Goal: Information Seeking & Learning: Learn about a topic

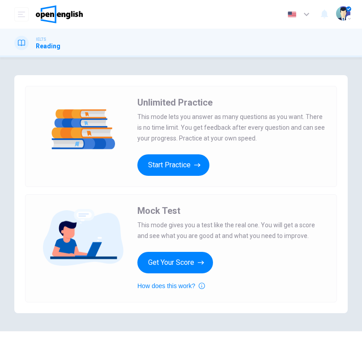
click at [189, 265] on button "Get Your Score" at bounding box center [175, 262] width 76 height 21
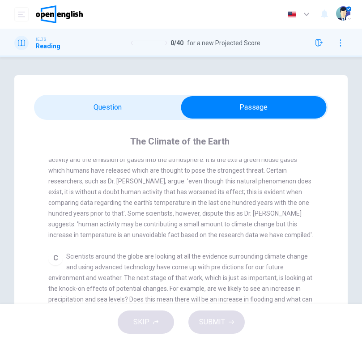
scroll to position [292, 0]
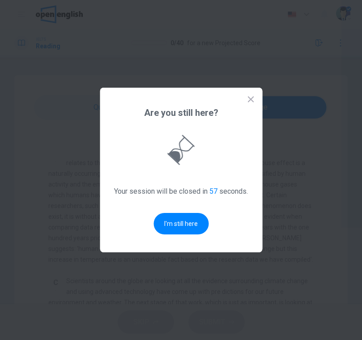
click at [187, 227] on button "I'm still here" at bounding box center [180, 223] width 55 height 21
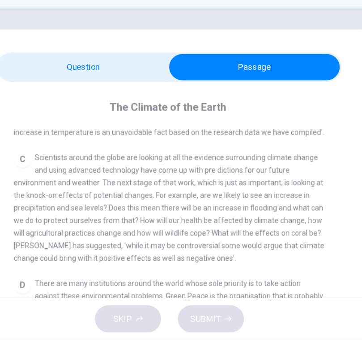
scroll to position [391, 0]
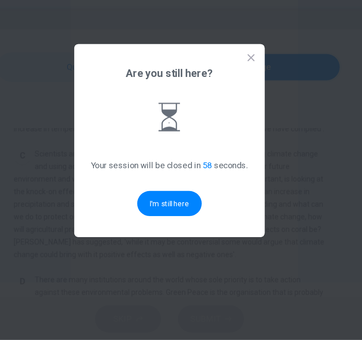
click at [159, 213] on button "I'm still here" at bounding box center [180, 223] width 55 height 21
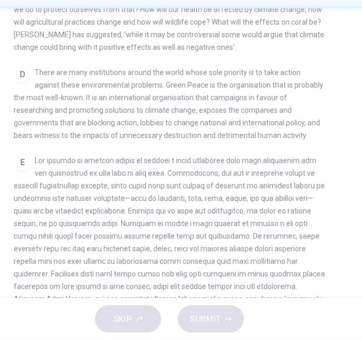
scroll to position [139, 0]
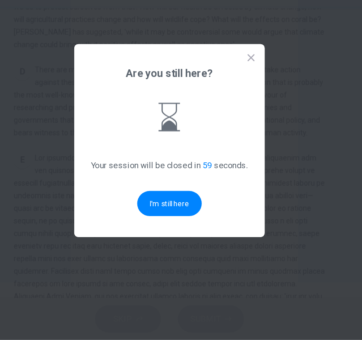
click at [156, 213] on button "I'm still here" at bounding box center [180, 223] width 55 height 21
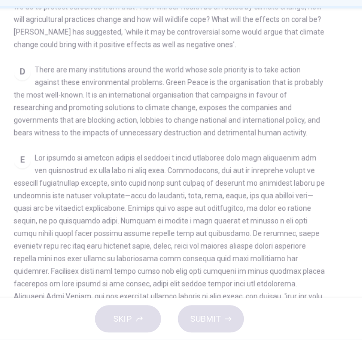
scroll to position [431, 0]
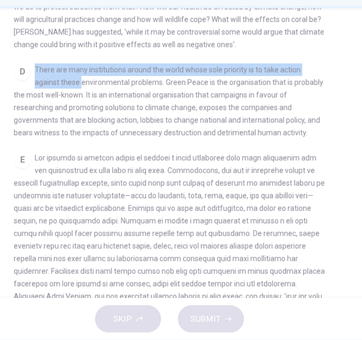
click at [195, 106] on span "There are many institutions around the world whose sole priority is to take act…" at bounding box center [180, 136] width 264 height 61
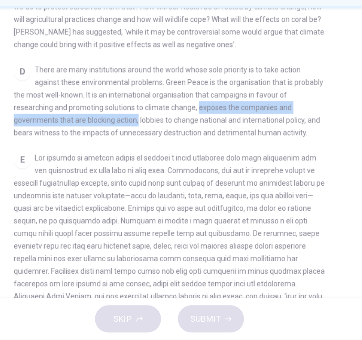
click at [71, 106] on div "D There are many institutions around the world whose sole priority is to take a…" at bounding box center [180, 136] width 265 height 64
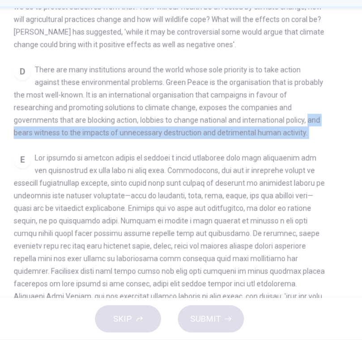
click at [216, 118] on div "D There are many institutions around the world whose sole priority is to take a…" at bounding box center [180, 136] width 265 height 64
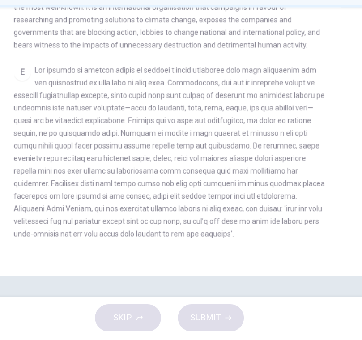
scroll to position [0, 0]
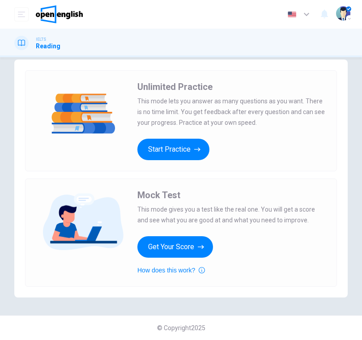
scroll to position [16, 0]
click at [197, 150] on icon "button" at bounding box center [197, 149] width 6 height 9
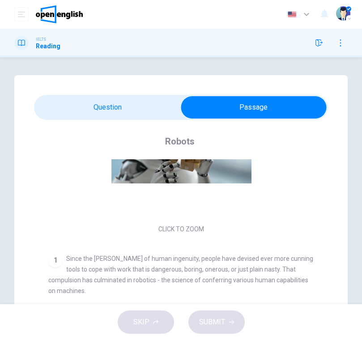
scroll to position [92, 0]
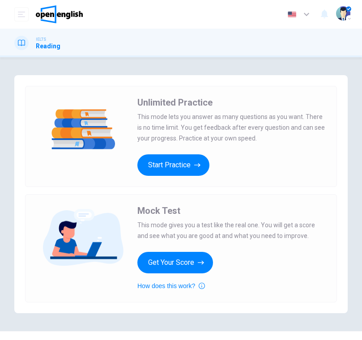
click at [188, 270] on button "Get Your Score" at bounding box center [175, 262] width 76 height 21
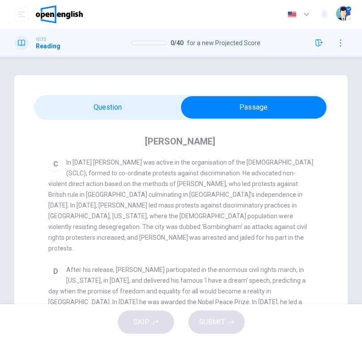
scroll to position [410, 0]
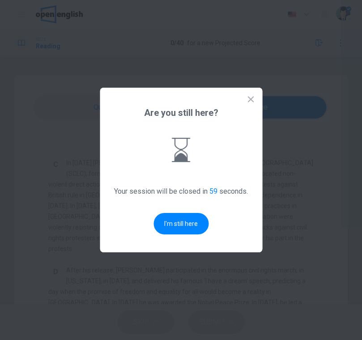
click at [188, 227] on button "I'm still here" at bounding box center [180, 223] width 55 height 21
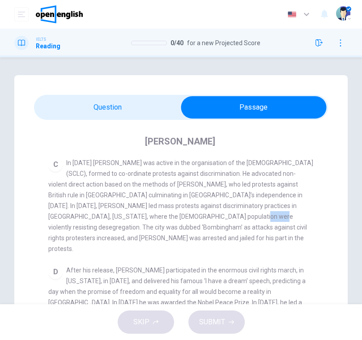
click at [60, 265] on div "D" at bounding box center [55, 272] width 14 height 14
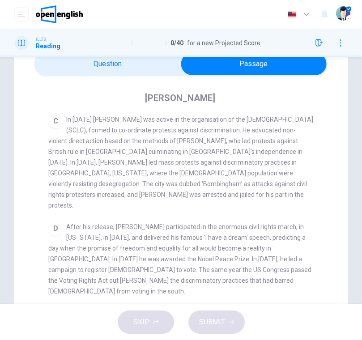
scroll to position [46, 0]
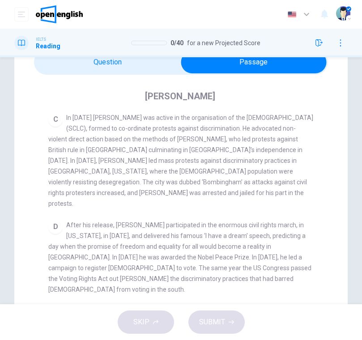
click at [303, 222] on span "After his release, King participated in the enormous civil rights march, in Was…" at bounding box center [179, 257] width 263 height 72
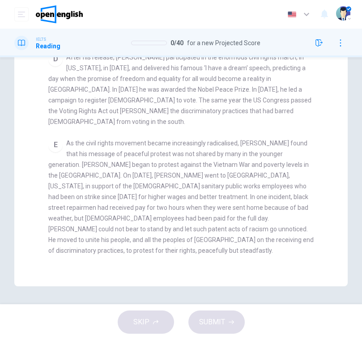
scroll to position [213, 0]
click at [260, 149] on div "E As the civil rights movement became increasingly radicalised, King found that…" at bounding box center [180, 197] width 265 height 118
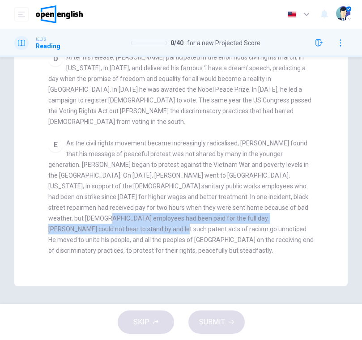
click at [302, 145] on div "E As the civil rights movement became increasingly radicalised, King found that…" at bounding box center [180, 197] width 265 height 118
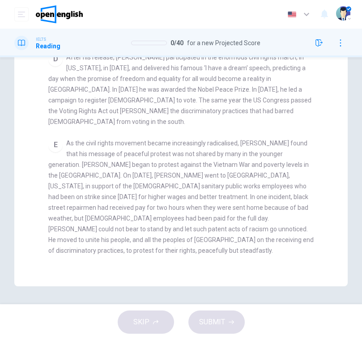
click at [269, 152] on span "As the civil rights movement became increasingly radicalised, King found that h…" at bounding box center [180, 196] width 265 height 114
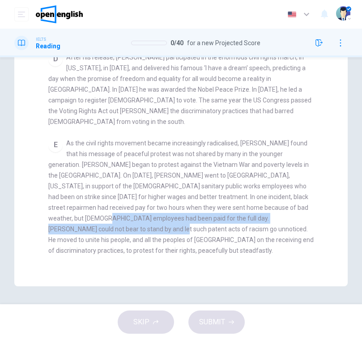
click at [322, 212] on div "CLICK TO ZOOM Click to Zoom A B Returning to the South to become pastor of a Ba…" at bounding box center [186, 106] width 277 height 320
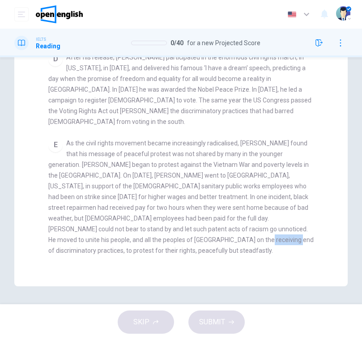
click at [229, 188] on div "E As the civil rights movement became increasingly radicalised, King found that…" at bounding box center [180, 197] width 265 height 118
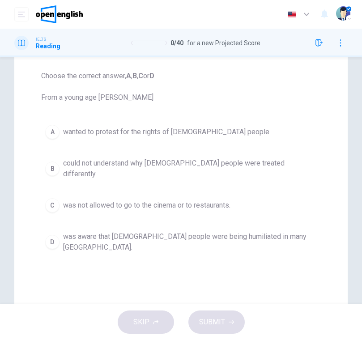
scroll to position [89, 0]
click at [54, 135] on div "A" at bounding box center [52, 131] width 14 height 14
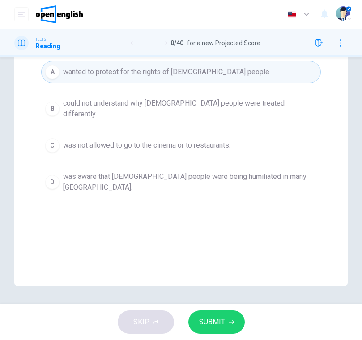
scroll to position [148, 0]
click at [214, 323] on span "SUBMIT" at bounding box center [212, 322] width 26 height 13
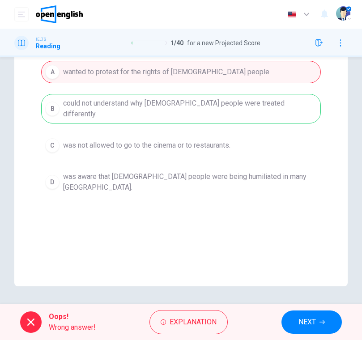
click at [210, 109] on div "A wanted to protest for the rights of black people. B could not understand why …" at bounding box center [180, 129] width 279 height 136
click at [322, 322] on icon "button" at bounding box center [321, 321] width 5 height 5
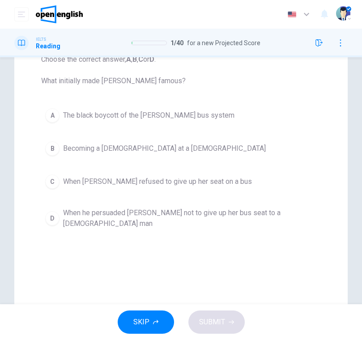
scroll to position [107, 0]
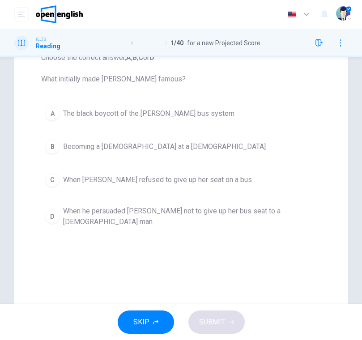
click at [197, 109] on span "The black boycott of the Montgomery bus system" at bounding box center [148, 113] width 171 height 11
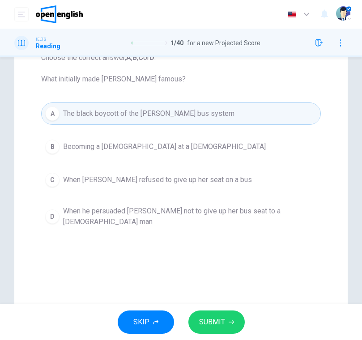
click at [222, 321] on span "SUBMIT" at bounding box center [212, 322] width 26 height 13
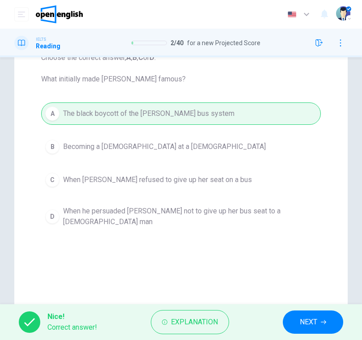
click at [315, 323] on span "NEXT" at bounding box center [307, 322] width 17 height 13
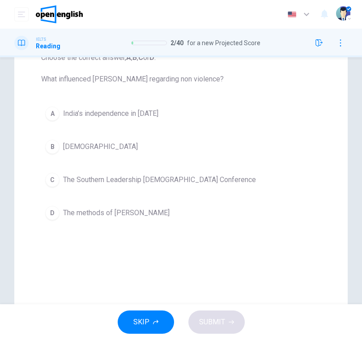
click at [129, 114] on span "India’s independence in 1947" at bounding box center [110, 113] width 95 height 11
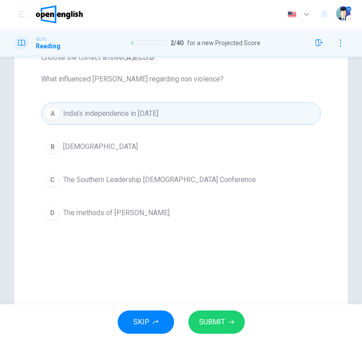
click at [223, 327] on span "SUBMIT" at bounding box center [212, 322] width 26 height 13
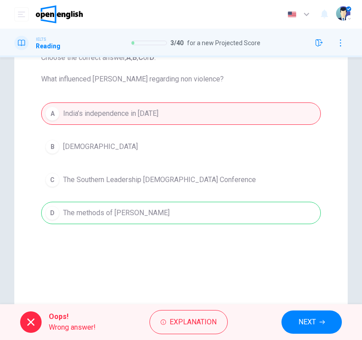
click at [302, 331] on button "NEXT" at bounding box center [311, 321] width 60 height 23
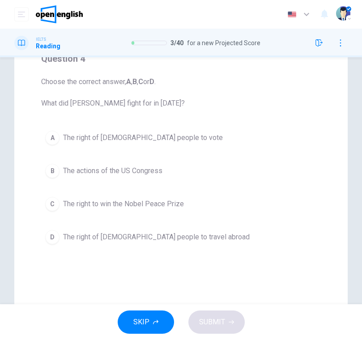
scroll to position [80, 0]
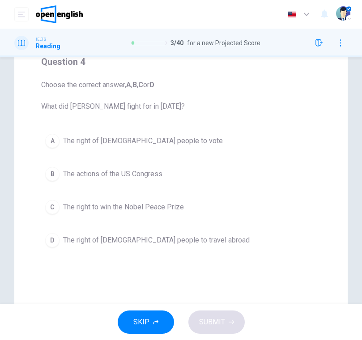
click at [61, 148] on button "A The right of black people to vote" at bounding box center [180, 141] width 279 height 22
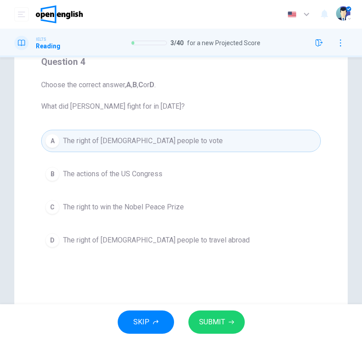
click at [221, 331] on button "SUBMIT" at bounding box center [216, 321] width 56 height 23
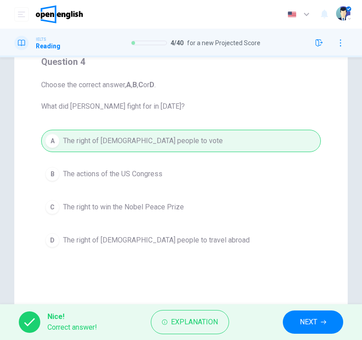
click at [315, 316] on span "NEXT" at bounding box center [307, 322] width 17 height 13
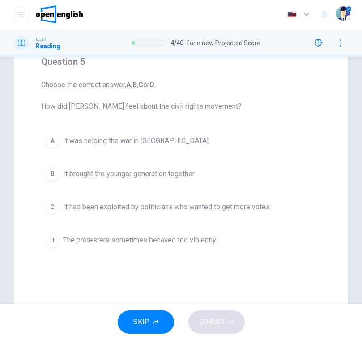
click at [197, 241] on span "The protesters sometimes behaved too violently" at bounding box center [139, 240] width 153 height 11
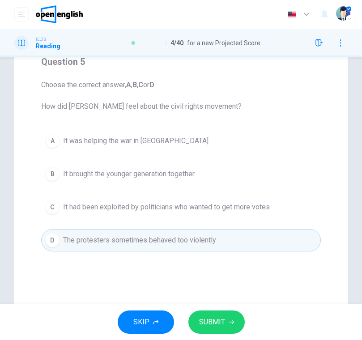
click at [227, 326] on button "SUBMIT" at bounding box center [216, 321] width 56 height 23
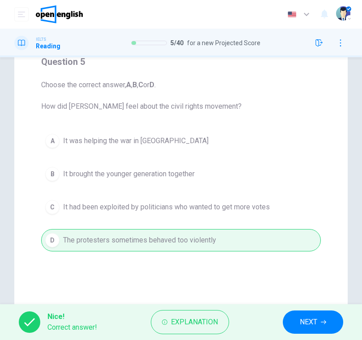
click at [316, 326] on span "NEXT" at bounding box center [307, 322] width 17 height 13
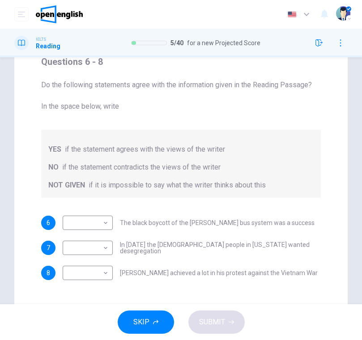
click at [101, 218] on body "This site uses cookies, as explained in our Privacy Policy . If you agree to th…" at bounding box center [181, 170] width 362 height 340
click at [92, 236] on li "YES" at bounding box center [88, 237] width 50 height 14
type input "***"
click at [103, 252] on body "This site uses cookies, as explained in our Privacy Policy . If you agree to th…" at bounding box center [181, 170] width 362 height 340
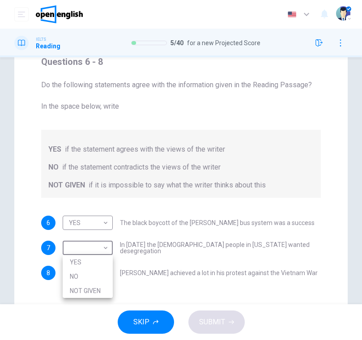
click at [100, 261] on li "YES" at bounding box center [88, 262] width 50 height 14
type input "***"
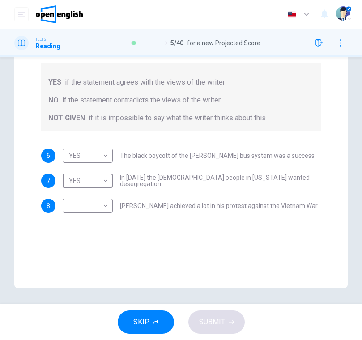
scroll to position [147, 0]
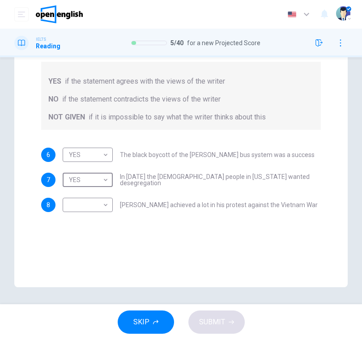
click at [100, 207] on body "This site uses cookies, as explained in our Privacy Policy . If you agree to th…" at bounding box center [181, 170] width 362 height 340
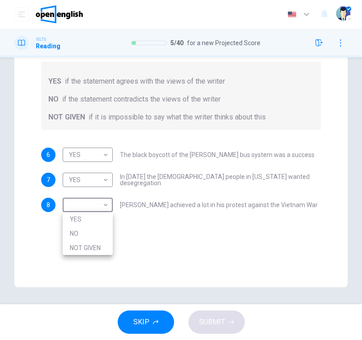
click at [101, 252] on li "NOT GIVEN" at bounding box center [88, 247] width 50 height 14
type input "*********"
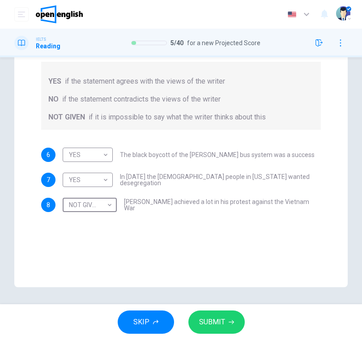
click at [223, 324] on span "SUBMIT" at bounding box center [212, 322] width 26 height 13
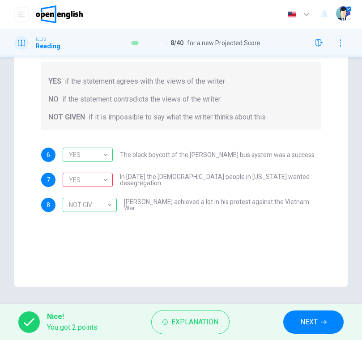
click at [107, 177] on div "YES" at bounding box center [86, 179] width 47 height 25
click at [102, 181] on div "YES" at bounding box center [86, 179] width 47 height 25
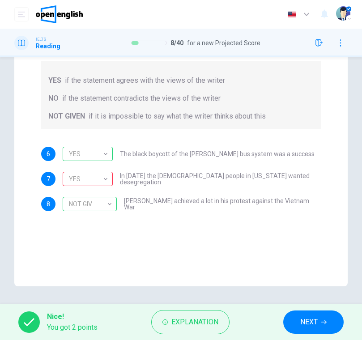
scroll to position [148, 0]
click at [326, 322] on icon "button" at bounding box center [323, 322] width 5 height 4
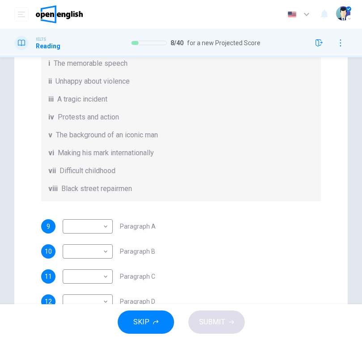
scroll to position [115, 0]
click at [300, 278] on div "11 ​ ​ Paragraph C" at bounding box center [180, 275] width 279 height 14
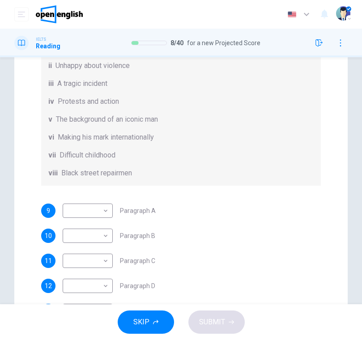
scroll to position [141, 0]
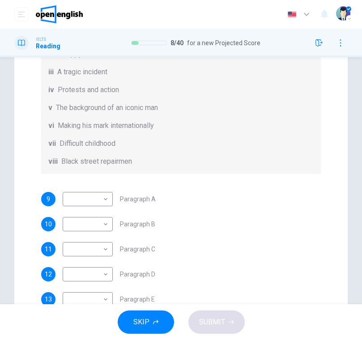
click at [104, 274] on body "This site uses cookies, as explained in our Privacy Policy . If you agree to th…" at bounding box center [181, 170] width 362 height 340
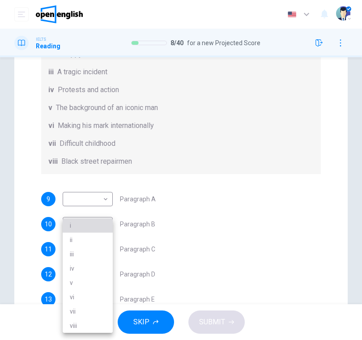
click at [92, 223] on li "i" at bounding box center [88, 225] width 50 height 14
type input "*"
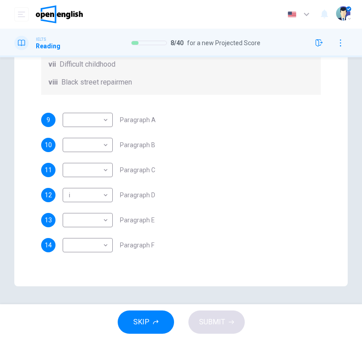
scroll to position [220, 0]
click at [101, 219] on body "This site uses cookies, as explained in our Privacy Policy . If you agree to th…" at bounding box center [181, 170] width 362 height 340
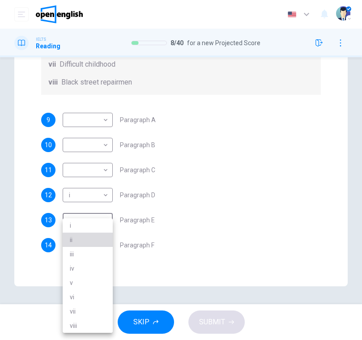
click at [94, 242] on li "ii" at bounding box center [88, 239] width 50 height 14
type input "**"
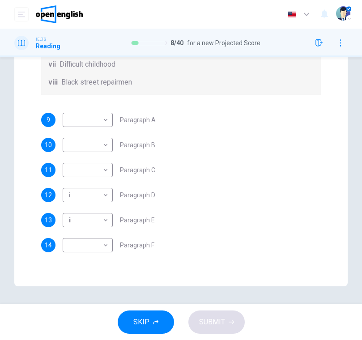
click at [103, 248] on body "This site uses cookies, as explained in our Privacy Policy . If you agree to th…" at bounding box center [181, 170] width 362 height 340
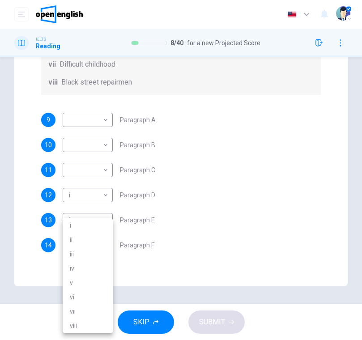
click at [90, 252] on li "iii" at bounding box center [88, 254] width 50 height 14
type input "***"
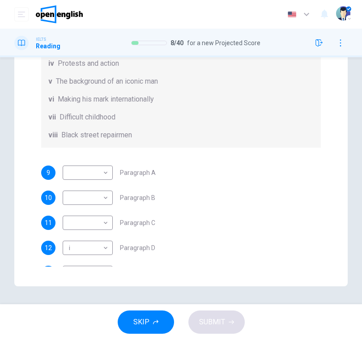
scroll to position [28, 0]
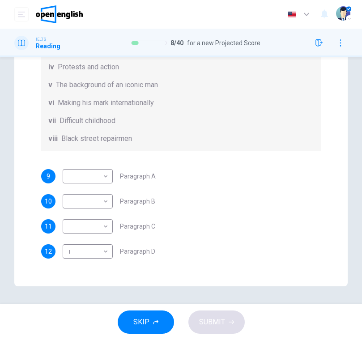
click at [105, 174] on body "This site uses cookies, as explained in our Privacy Policy . If you agree to th…" at bounding box center [181, 170] width 362 height 340
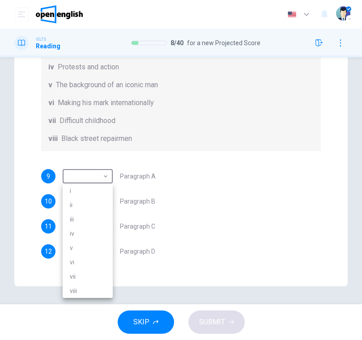
click at [94, 275] on li "vii" at bounding box center [88, 276] width 50 height 14
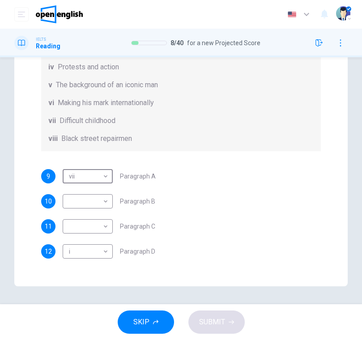
click at [102, 177] on body "This site uses cookies, as explained in our Privacy Policy . If you agree to th…" at bounding box center [181, 170] width 362 height 340
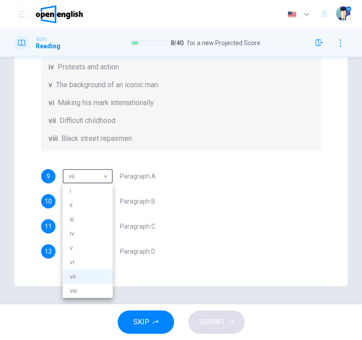
click at [200, 213] on div at bounding box center [181, 170] width 362 height 340
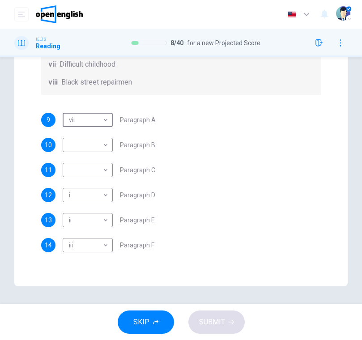
scroll to position [84, 0]
click at [106, 246] on body "This site uses cookies, as explained in our Privacy Policy . If you agree to th…" at bounding box center [181, 170] width 362 height 340
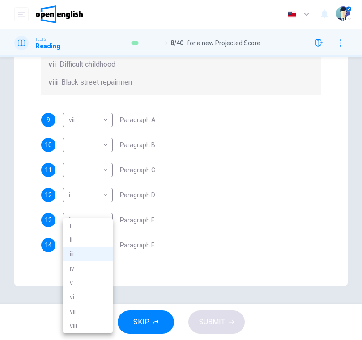
click at [230, 166] on div at bounding box center [181, 170] width 362 height 340
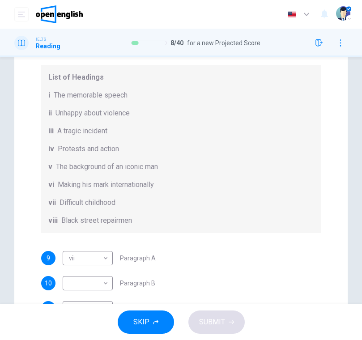
scroll to position [82, 0]
click at [227, 232] on div "Questions 9 - 14 The Reading Passage has 6 paragraphs. Choose the correct headi…" at bounding box center [181, 179] width 294 height 436
click at [100, 261] on body "This site uses cookies, as explained in our Privacy Policy . If you agree to th…" at bounding box center [181, 170] width 362 height 340
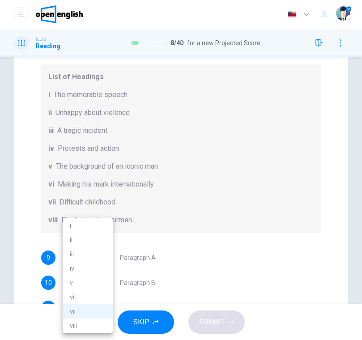
click at [96, 282] on li "v" at bounding box center [88, 282] width 50 height 14
type input "*"
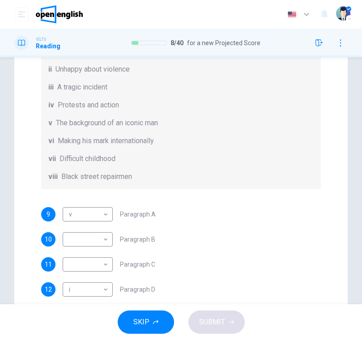
scroll to position [129, 0]
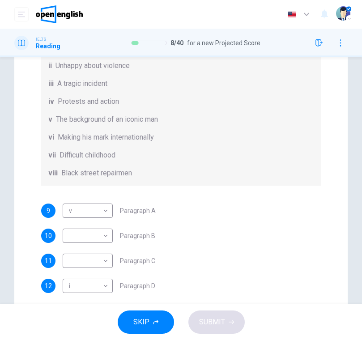
click at [105, 233] on body "This site uses cookies, as explained in our Privacy Policy . If you agree to th…" at bounding box center [181, 170] width 362 height 340
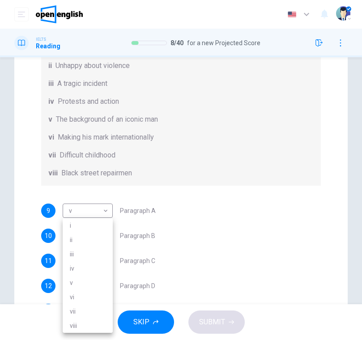
click at [95, 265] on li "iv" at bounding box center [88, 268] width 50 height 14
type input "**"
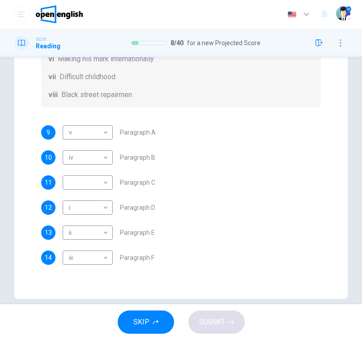
scroll to position [216, 0]
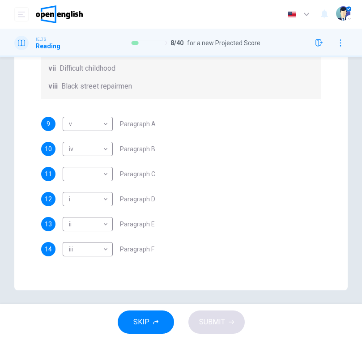
click at [262, 205] on div "12 i * ​ Paragraph D" at bounding box center [180, 199] width 279 height 14
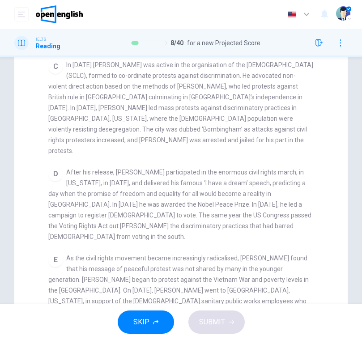
scroll to position [98, 0]
click at [250, 252] on div "E As the civil rights movement became increasingly radicalised, King found that…" at bounding box center [180, 311] width 265 height 118
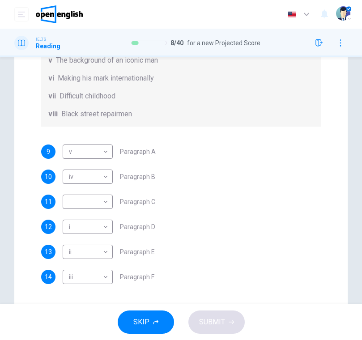
scroll to position [187, 0]
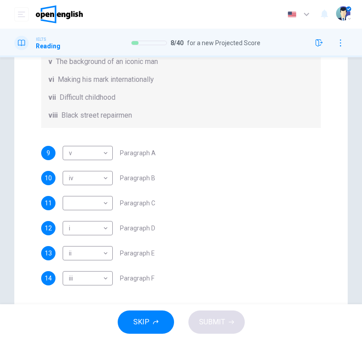
click at [105, 206] on body "This site uses cookies, as explained in our Privacy Policy . If you agree to th…" at bounding box center [181, 170] width 362 height 340
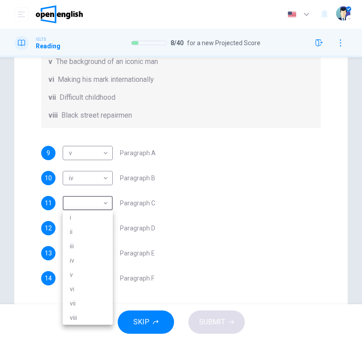
click at [93, 257] on li "iv" at bounding box center [88, 260] width 50 height 14
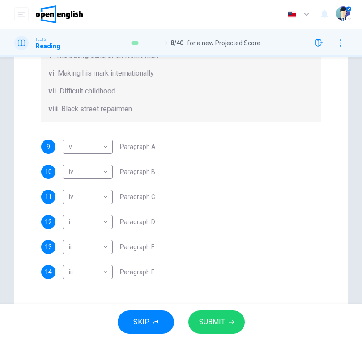
scroll to position [198, 0]
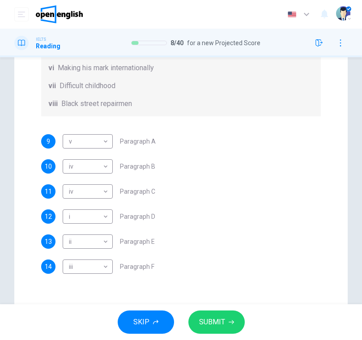
click at [270, 197] on div "11 iv ** ​ Paragraph C" at bounding box center [180, 191] width 279 height 14
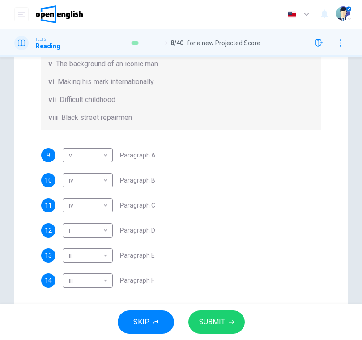
scroll to position [84, 0]
click at [107, 208] on body "This site uses cookies, as explained in our Privacy Policy . If you agree to th…" at bounding box center [181, 170] width 362 height 340
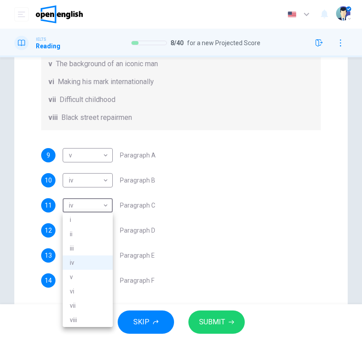
click at [89, 280] on li "v" at bounding box center [88, 276] width 50 height 14
type input "*"
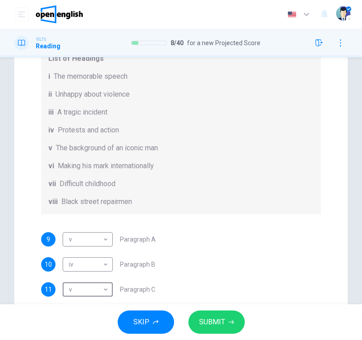
scroll to position [0, 0]
click at [105, 239] on body "This site uses cookies, as explained in our Privacy Policy . If you agree to th…" at bounding box center [181, 170] width 362 height 340
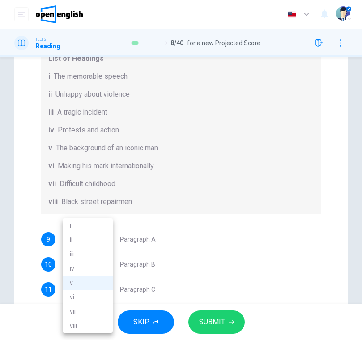
click at [88, 314] on li "vii" at bounding box center [88, 311] width 50 height 14
type input "***"
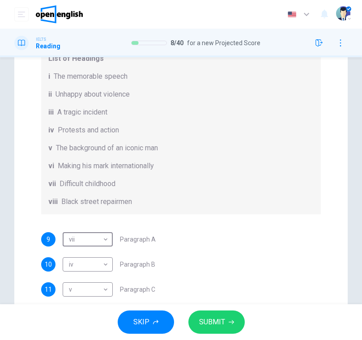
click at [223, 313] on button "SUBMIT" at bounding box center [216, 321] width 56 height 23
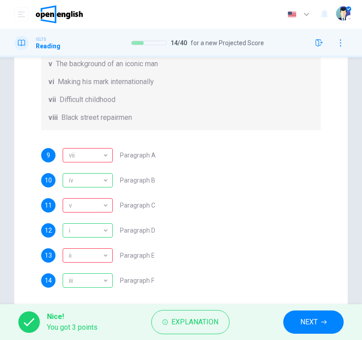
scroll to position [84, 0]
click at [104, 156] on div "vii" at bounding box center [86, 155] width 47 height 25
click at [99, 207] on div "v" at bounding box center [86, 205] width 47 height 25
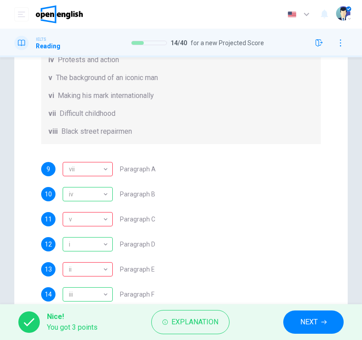
scroll to position [78, 0]
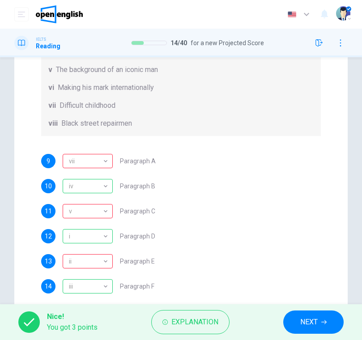
click at [107, 215] on div "v" at bounding box center [86, 210] width 47 height 25
click at [222, 181] on div "10 iv ** ​ Paragraph B" at bounding box center [180, 186] width 279 height 14
click at [105, 261] on div "ii" at bounding box center [86, 260] width 47 height 25
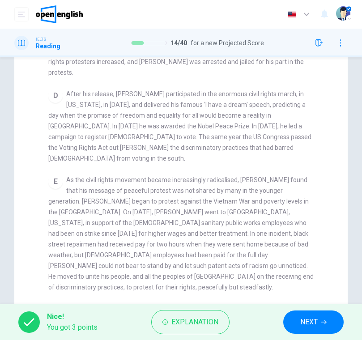
scroll to position [177, 0]
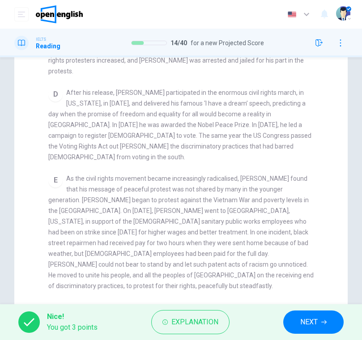
click at [288, 222] on div "E As the civil rights movement became increasingly radicalised, King found that…" at bounding box center [180, 232] width 265 height 118
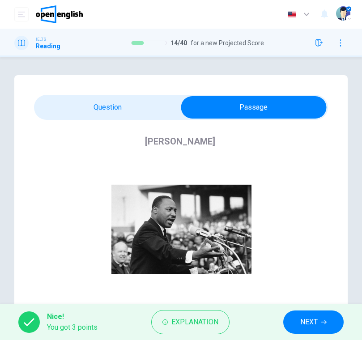
scroll to position [0, 0]
click at [136, 124] on div "Martin Luther King CLICK TO ZOOM Click to Zoom A B Returning to the South to be…" at bounding box center [181, 307] width 294 height 374
click at [136, 123] on div "Martin Luther King CLICK TO ZOOM Click to Zoom A B Returning to the South to be…" at bounding box center [181, 307] width 294 height 374
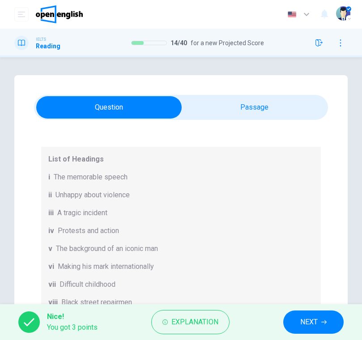
scroll to position [84, 0]
click at [323, 316] on button "NEXT" at bounding box center [313, 321] width 60 height 23
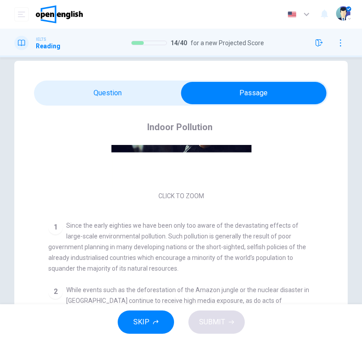
scroll to position [112, 0]
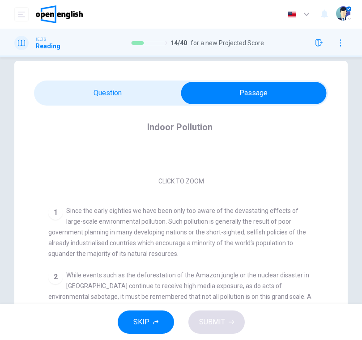
click at [176, 182] on div "Click to Zoom" at bounding box center [180, 110] width 265 height 154
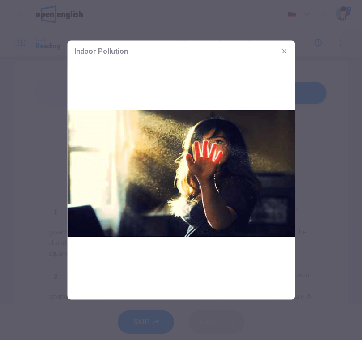
click at [273, 57] on div "Indoor Pollution" at bounding box center [180, 51] width 227 height 21
click at [284, 50] on icon "button" at bounding box center [283, 51] width 7 height 7
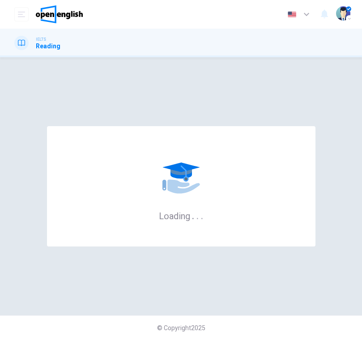
scroll to position [0, 0]
